Goal: Task Accomplishment & Management: Manage account settings

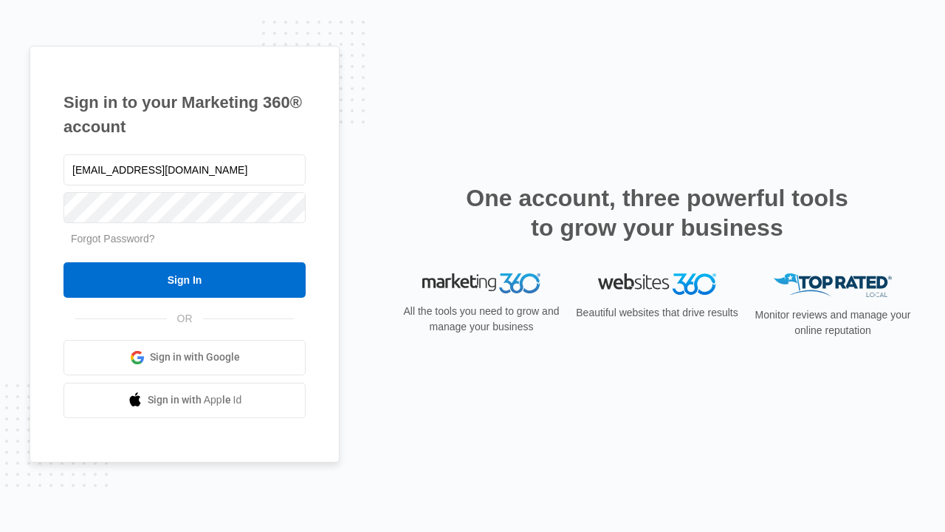
type input "[EMAIL_ADDRESS][DOMAIN_NAME]"
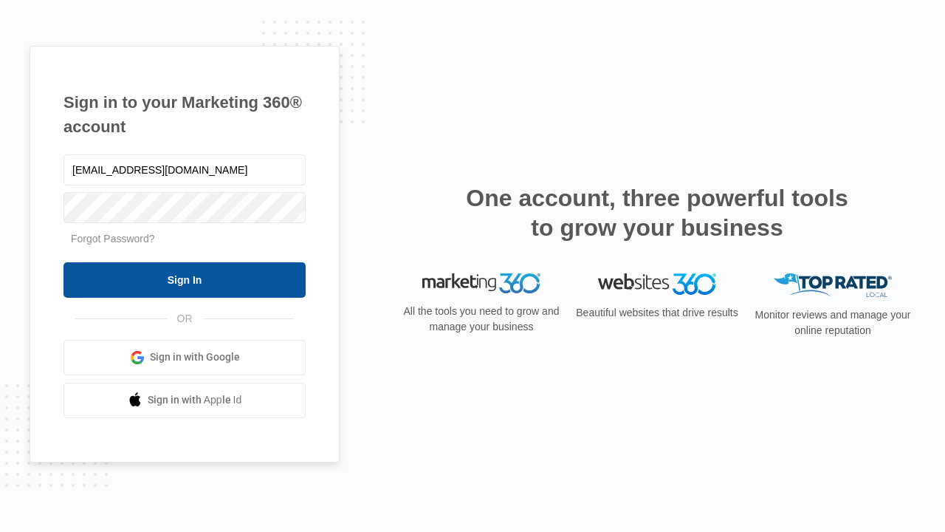
click at [185, 279] on input "Sign In" at bounding box center [185, 279] width 242 height 35
